Goal: Find specific page/section: Find specific page/section

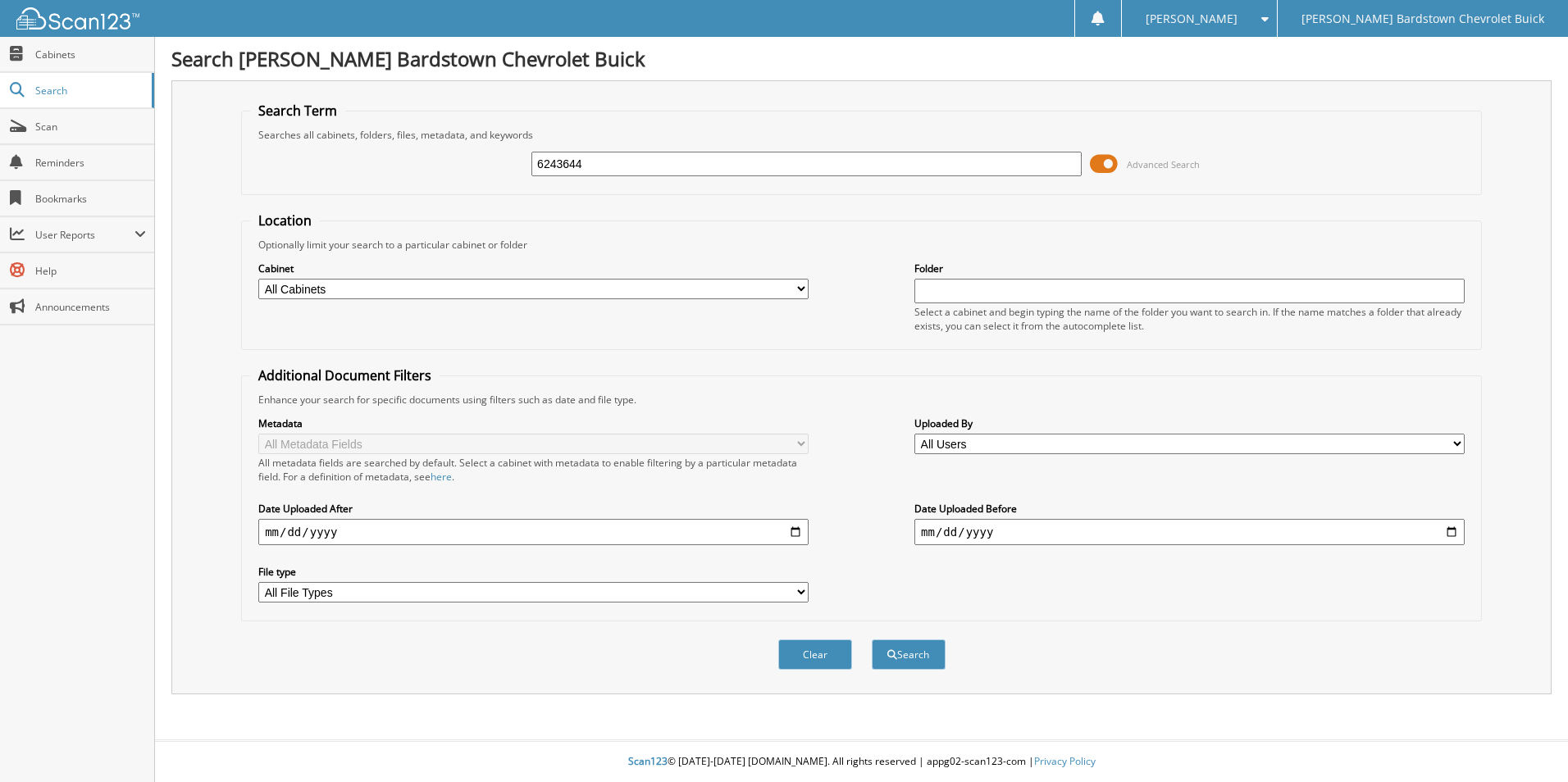
type input "6243644"
click at [872, 639] on button "Search" at bounding box center [909, 654] width 74 height 30
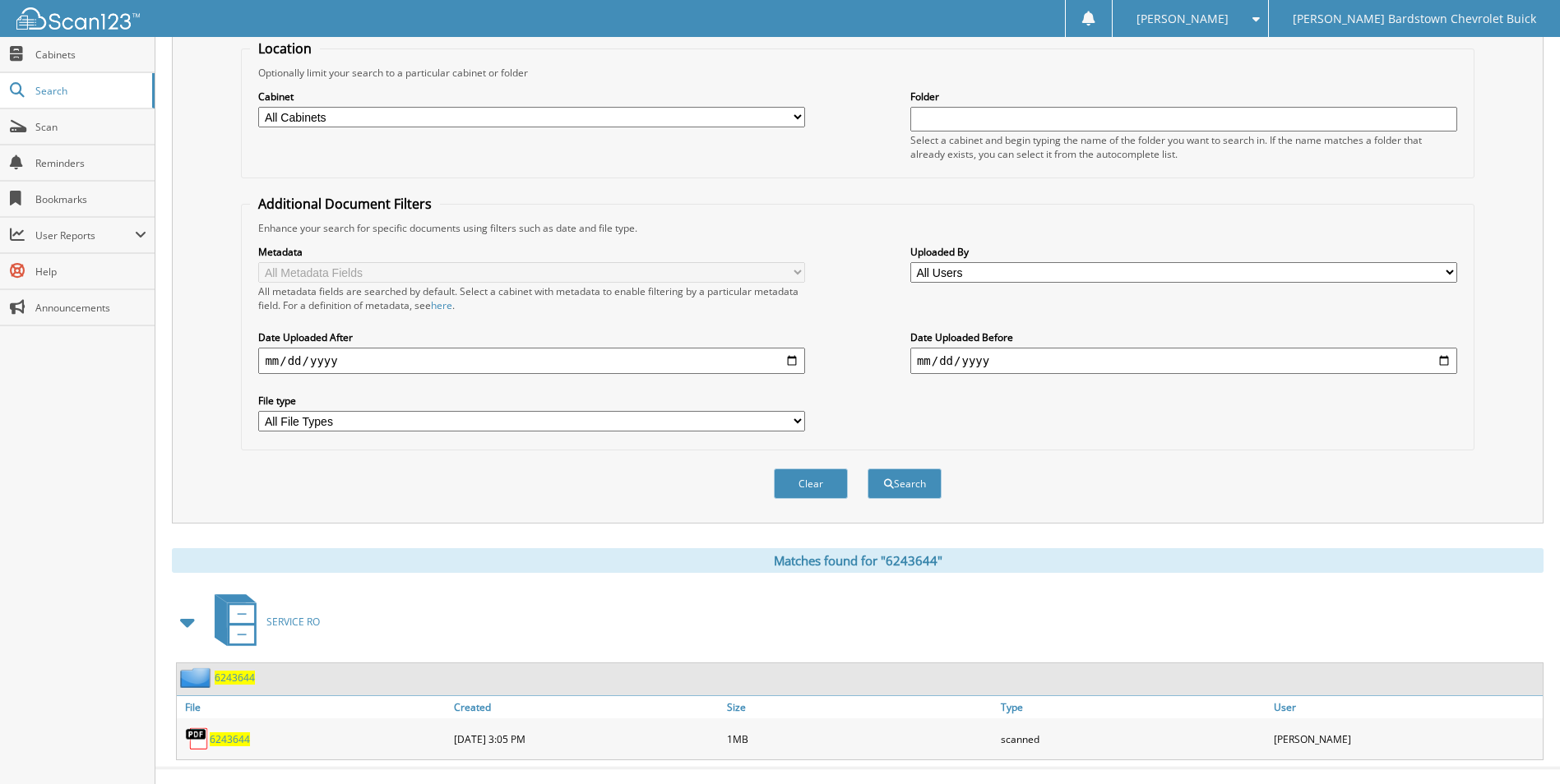
scroll to position [199, 0]
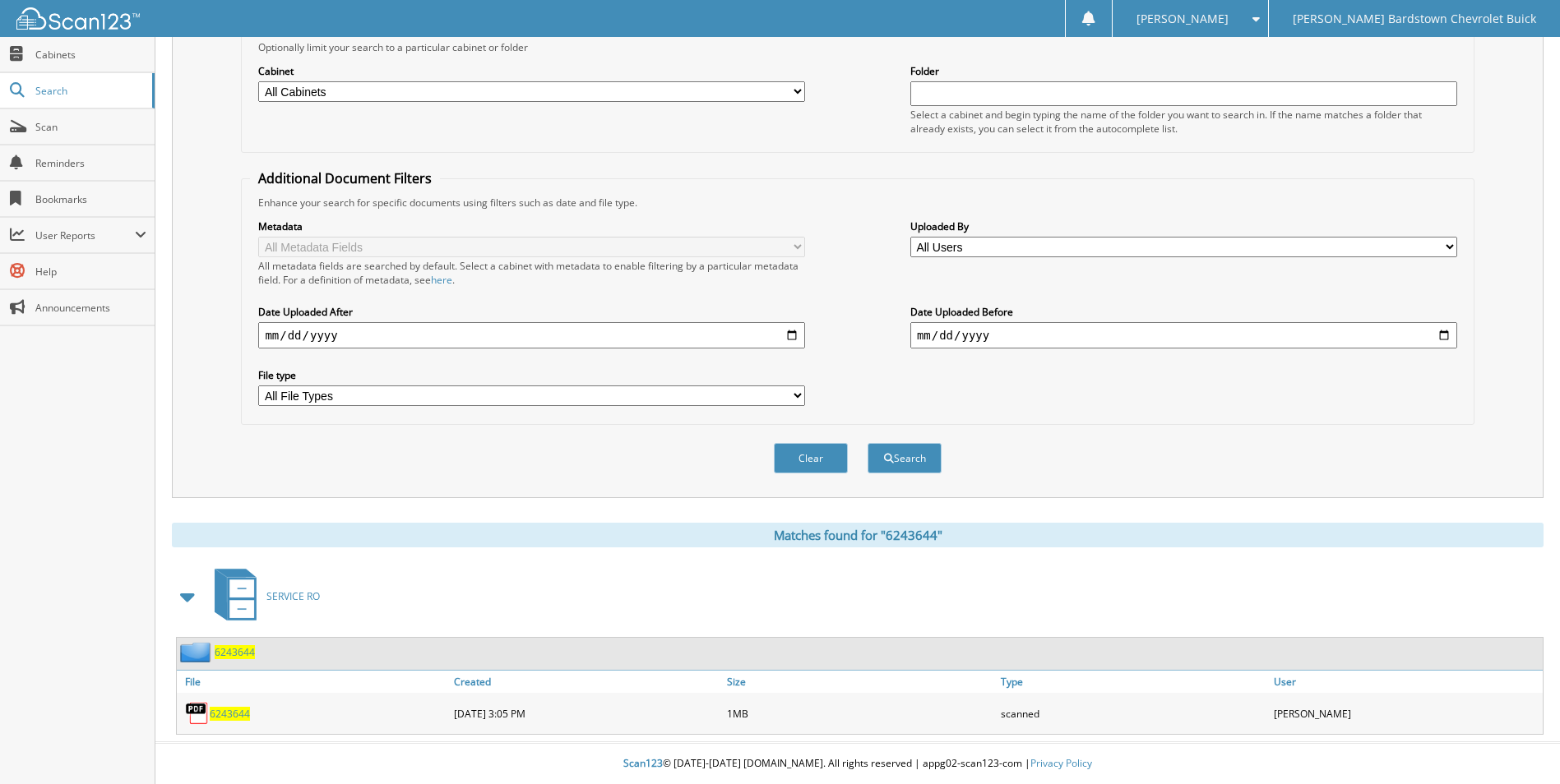
click at [241, 653] on span "6243644" at bounding box center [234, 652] width 41 height 14
